Goal: Task Accomplishment & Management: Complete application form

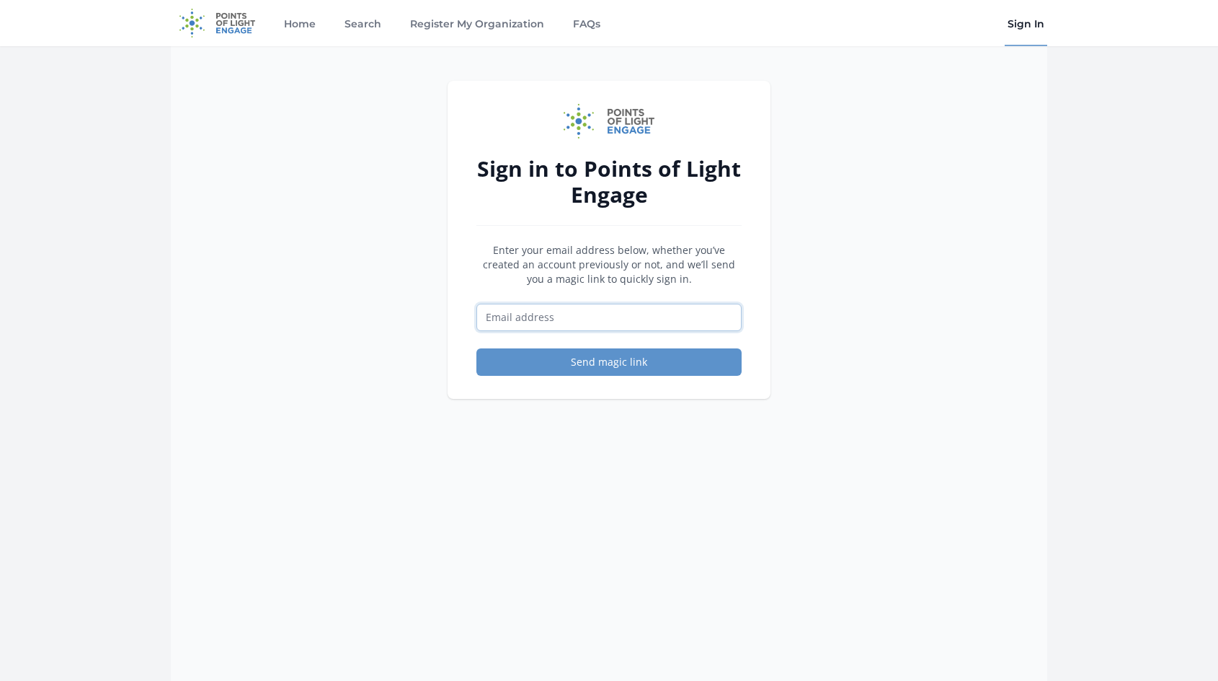
click at [646, 327] on input "Email address" at bounding box center [609, 316] width 265 height 27
type input "[EMAIL_ADDRESS][DOMAIN_NAME]"
click at [634, 368] on button "Send magic link" at bounding box center [609, 361] width 265 height 27
click at [638, 363] on button "Send magic link" at bounding box center [609, 361] width 265 height 27
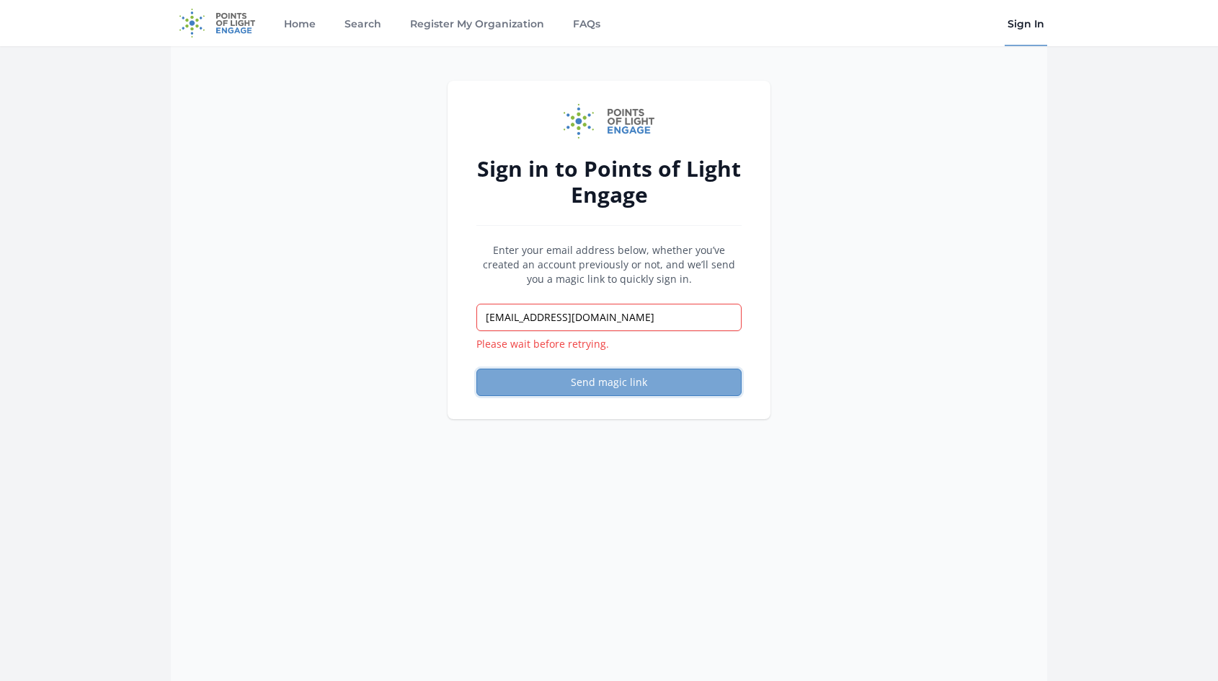
click at [613, 376] on button "Send magic link" at bounding box center [609, 381] width 265 height 27
